Goal: Entertainment & Leisure: Consume media (video, audio)

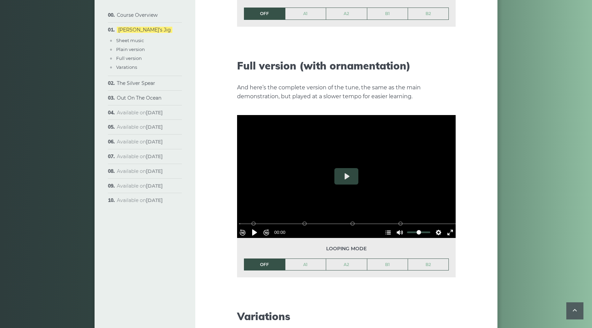
scroll to position [977, 0]
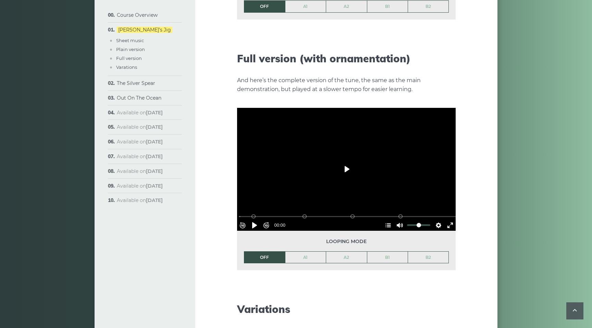
click at [348, 161] on button "Play" at bounding box center [347, 169] width 24 height 16
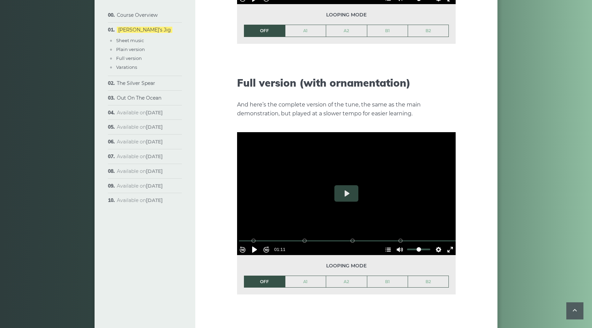
scroll to position [971, 0]
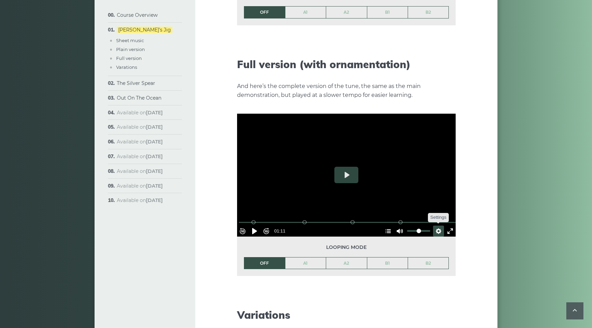
click at [436, 226] on button "Settings" at bounding box center [438, 231] width 11 height 11
click at [307, 258] on link "A1" at bounding box center [306, 264] width 41 height 12
click at [257, 226] on button "Pause Play" at bounding box center [254, 231] width 11 height 11
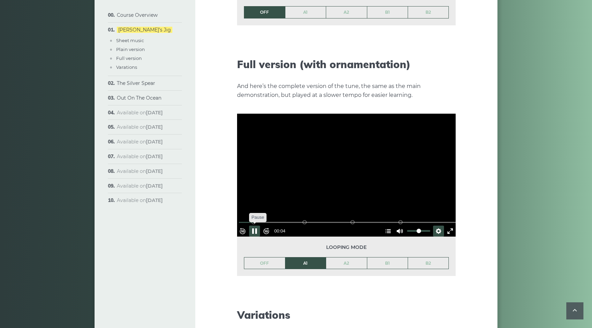
click at [257, 226] on button "Pause Play" at bounding box center [254, 231] width 11 height 11
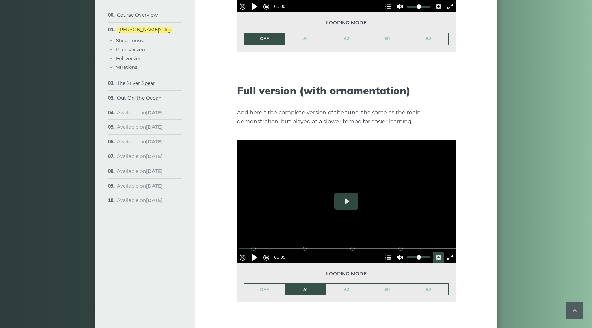
scroll to position [945, 0]
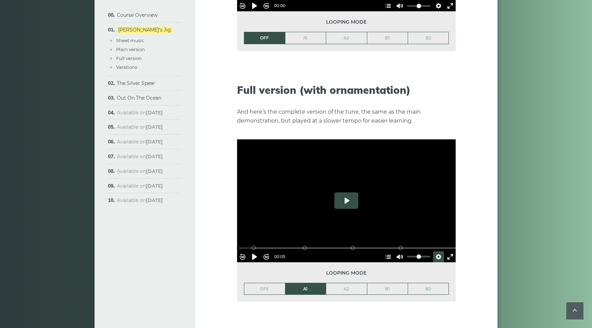
click at [345, 193] on button "Play" at bounding box center [347, 201] width 24 height 16
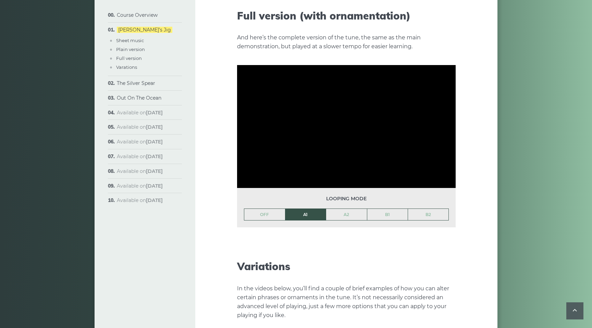
scroll to position [1019, 0]
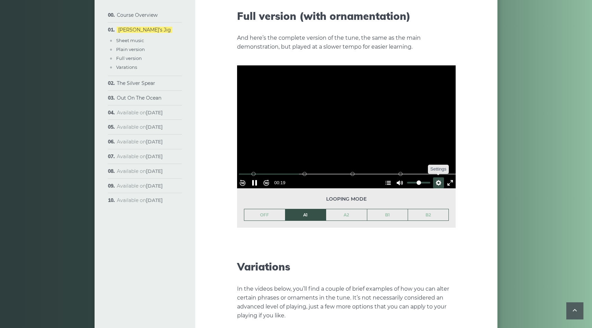
click at [435, 178] on button "Settings" at bounding box center [438, 183] width 11 height 11
click at [420, 162] on span "Speed Normal" at bounding box center [416, 166] width 34 height 8
click at [435, 178] on button "Settings" at bounding box center [438, 183] width 11 height 11
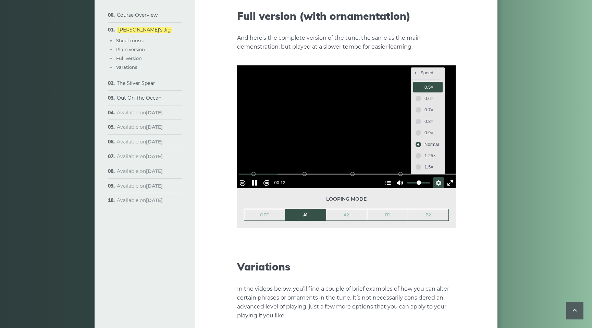
click at [425, 84] on span "0.5×" at bounding box center [432, 88] width 14 height 8
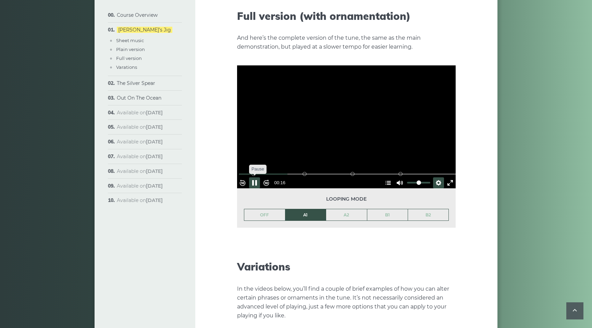
click at [258, 178] on button "Pause Play" at bounding box center [254, 183] width 11 height 11
click at [256, 178] on button "Pause Play" at bounding box center [254, 183] width 11 height 11
click at [257, 178] on button "Pause Play" at bounding box center [254, 183] width 11 height 11
type input "*****"
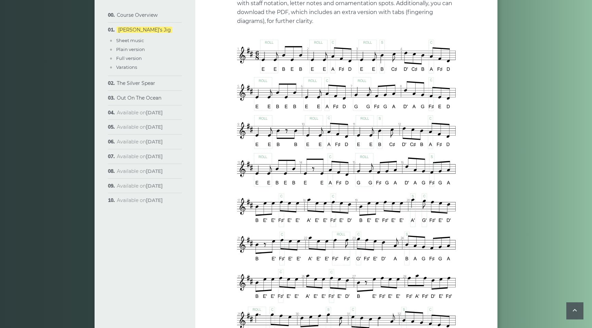
scroll to position [381, 0]
